Goal: Transaction & Acquisition: Purchase product/service

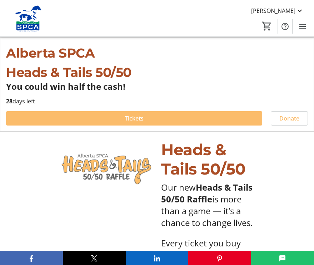
scroll to position [177, 0]
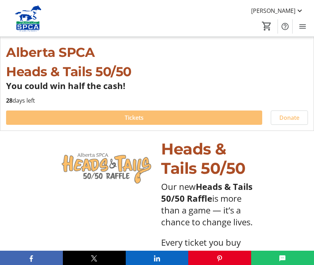
click at [160, 114] on span at bounding box center [134, 117] width 256 height 17
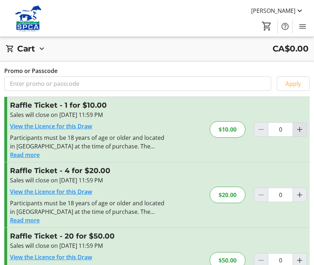
click at [298, 126] on mat-icon "Increment by one" at bounding box center [299, 129] width 9 height 9
type input "1"
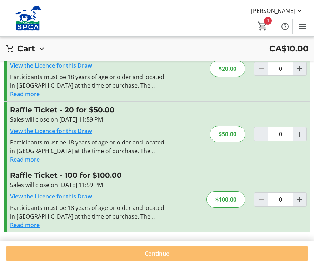
scroll to position [126, 0]
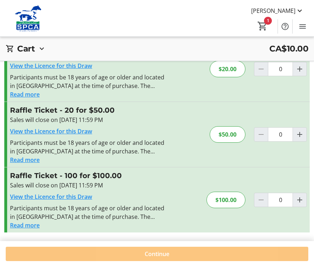
click at [160, 253] on span "Continue" at bounding box center [157, 253] width 25 height 9
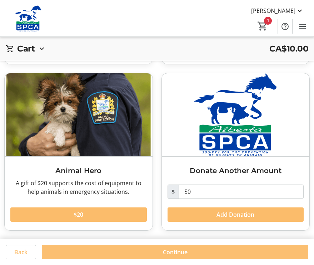
scroll to position [177, 0]
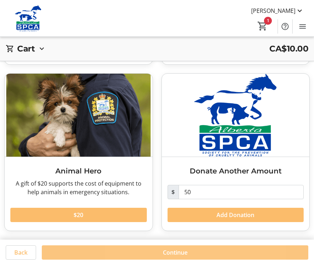
click at [161, 250] on span at bounding box center [175, 251] width 266 height 17
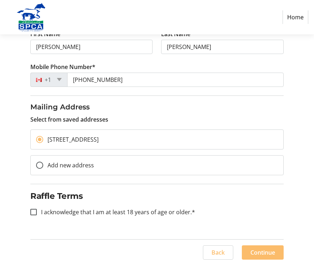
scroll to position [137, 0]
click at [32, 211] on input "I acknowledge that I am at least 18 years of age or older.*" at bounding box center [33, 212] width 6 height 6
checkbox input "true"
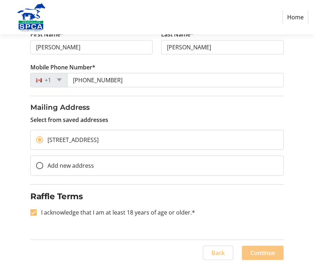
click at [270, 251] on span "Continue" at bounding box center [262, 252] width 25 height 9
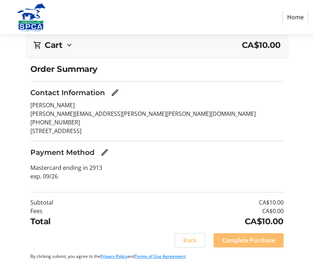
scroll to position [41, 0]
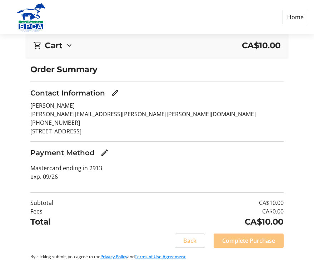
click at [258, 240] on span "Complete Purchase" at bounding box center [248, 240] width 53 height 9
